Goal: Task Accomplishment & Management: Manage account settings

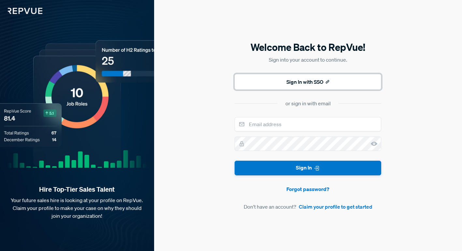
click at [315, 84] on button "Sign In with SSO" at bounding box center [308, 82] width 147 height 16
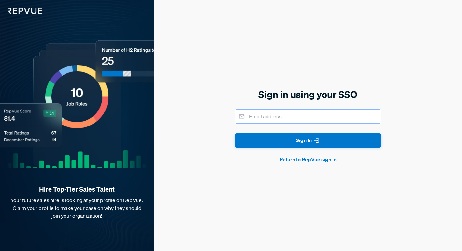
click at [313, 116] on input "email" at bounding box center [308, 116] width 147 height 14
type input "[EMAIL_ADDRESS][DOMAIN_NAME]"
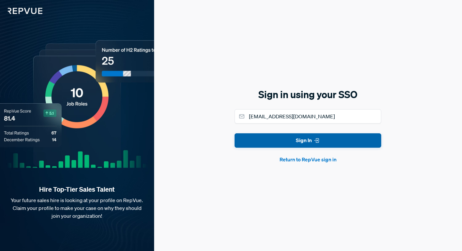
click at [341, 146] on button "Sign In" at bounding box center [308, 140] width 147 height 15
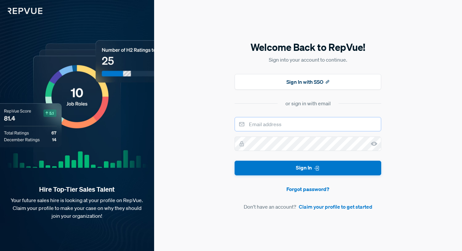
click at [310, 127] on input "email" at bounding box center [308, 124] width 147 height 14
type input "[EMAIL_ADDRESS][DOMAIN_NAME]"
click at [374, 144] on icon at bounding box center [374, 144] width 7 height 7
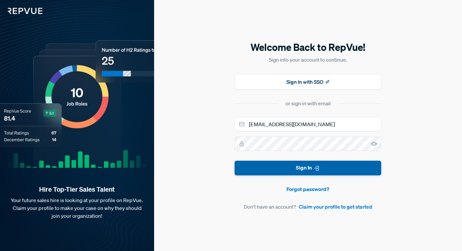
click at [282, 171] on button "Sign In" at bounding box center [308, 168] width 147 height 15
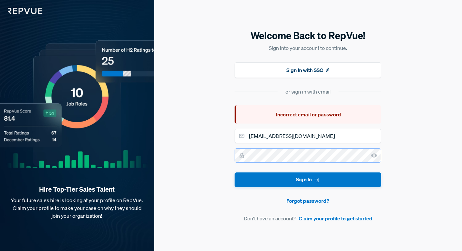
click at [235, 172] on button "Sign In" at bounding box center [308, 179] width 147 height 15
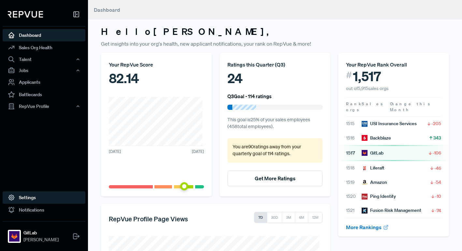
click at [32, 202] on link "Settings" at bounding box center [44, 197] width 83 height 12
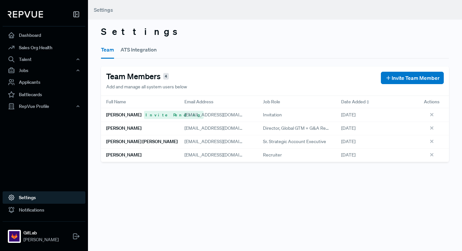
click at [154, 49] on button "ATS Integration" at bounding box center [139, 49] width 36 height 18
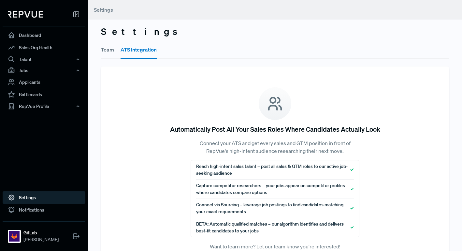
click at [106, 49] on button "Team" at bounding box center [107, 49] width 13 height 18
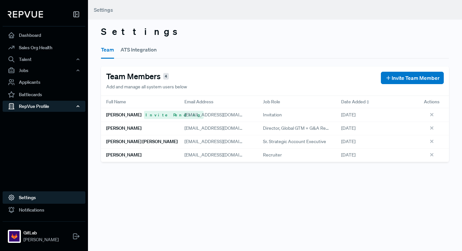
click at [33, 108] on div "RepVue Profile" at bounding box center [44, 106] width 83 height 11
click at [39, 128] on link "Reviews" at bounding box center [52, 129] width 83 height 10
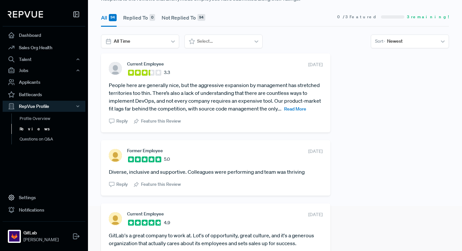
scroll to position [62, 0]
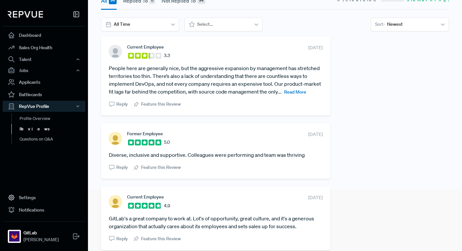
click at [284, 95] on span "Read More" at bounding box center [295, 92] width 22 height 6
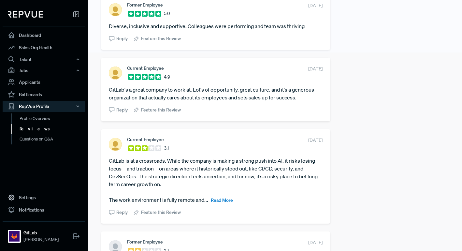
scroll to position [217, 0]
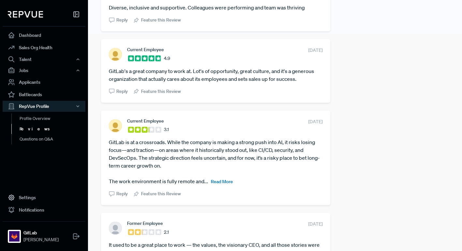
click at [220, 183] on span "Read More" at bounding box center [222, 182] width 22 height 6
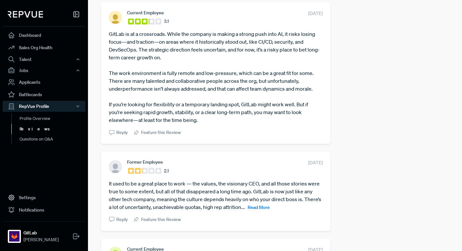
scroll to position [354, 0]
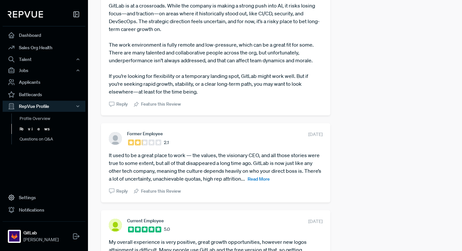
click at [270, 177] on span "Read More" at bounding box center [259, 179] width 22 height 6
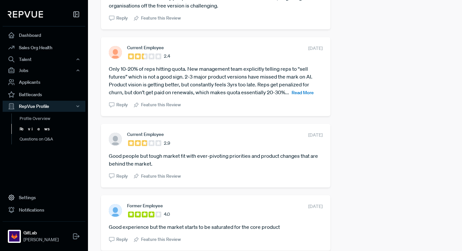
scroll to position [716, 0]
